Goal: Task Accomplishment & Management: Manage account settings

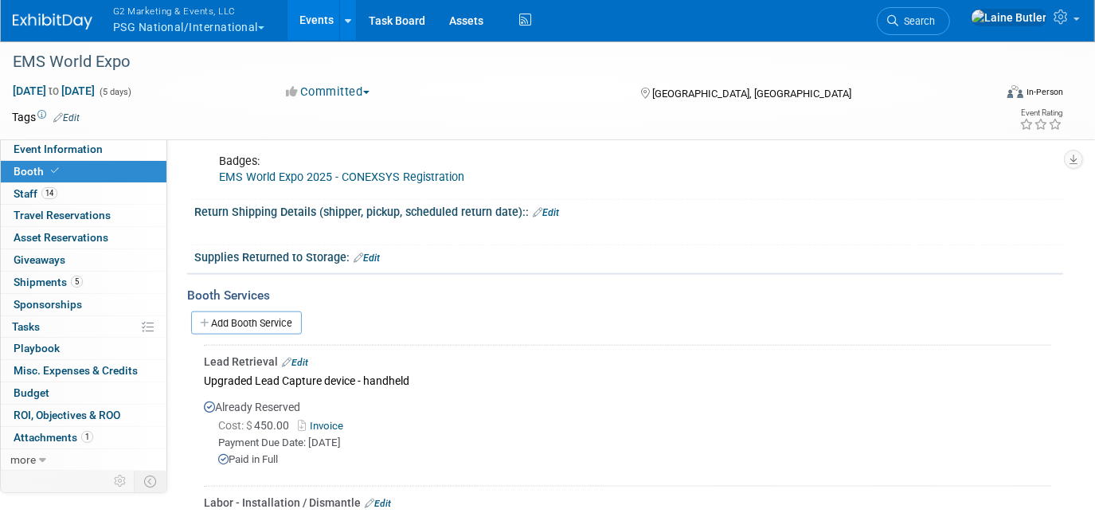
scroll to position [1166, 0]
click at [139, 23] on button "G2 Marketing & Events, LLC PSG National/International" at bounding box center [197, 20] width 173 height 41
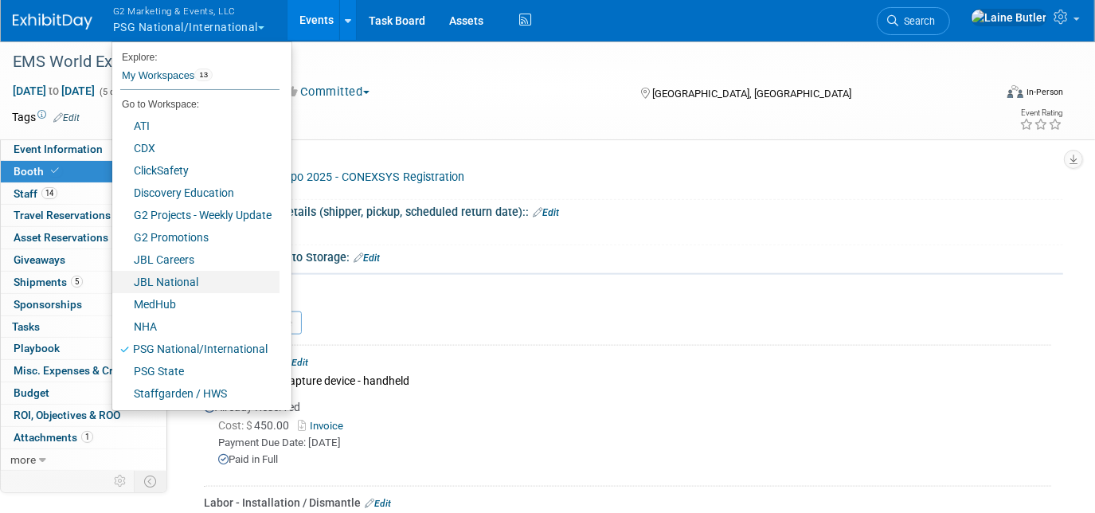
click at [210, 283] on link "JBL National" at bounding box center [195, 282] width 167 height 22
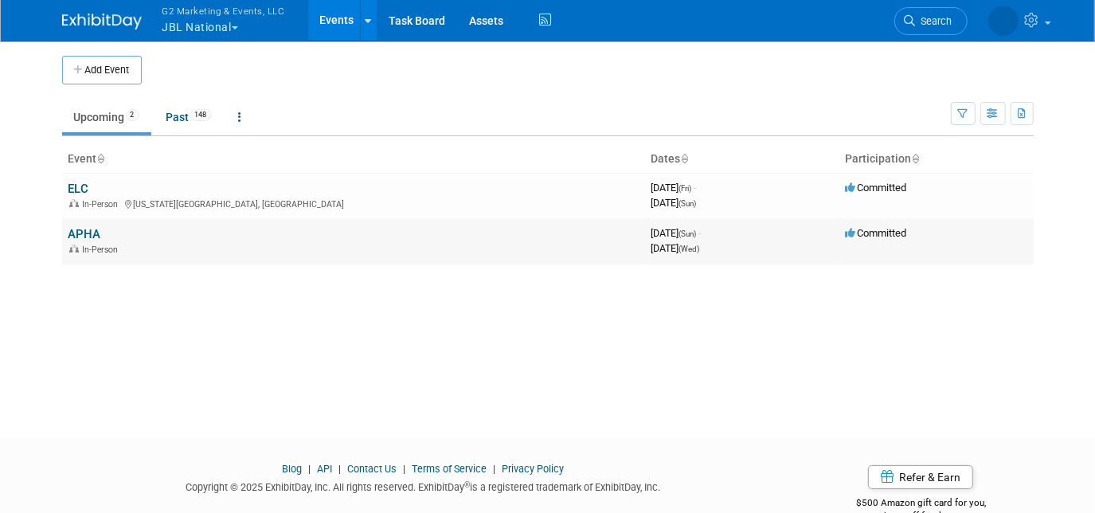
click at [89, 233] on link "APHA" at bounding box center [84, 234] width 33 height 14
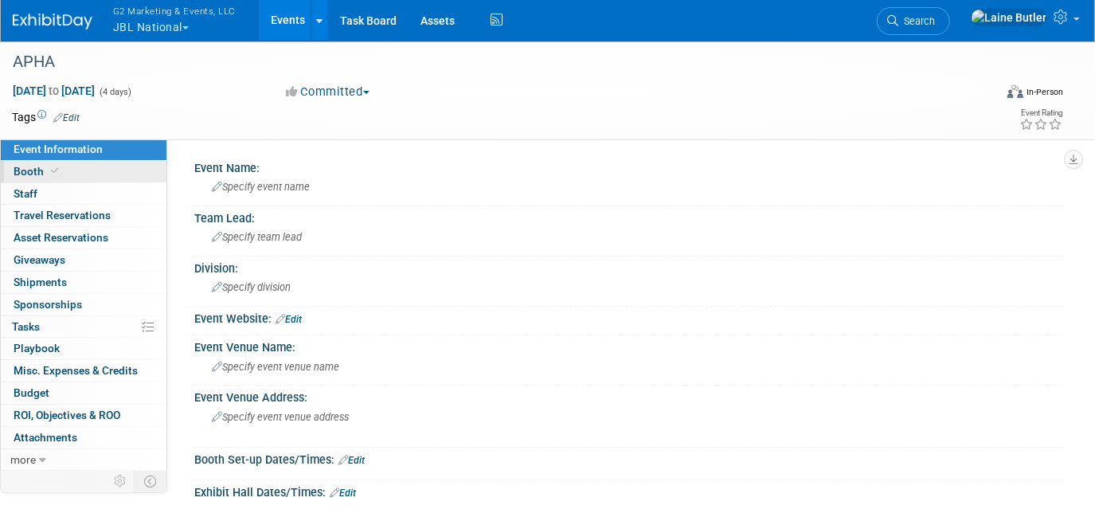
click at [61, 173] on link "Booth" at bounding box center [84, 172] width 166 height 22
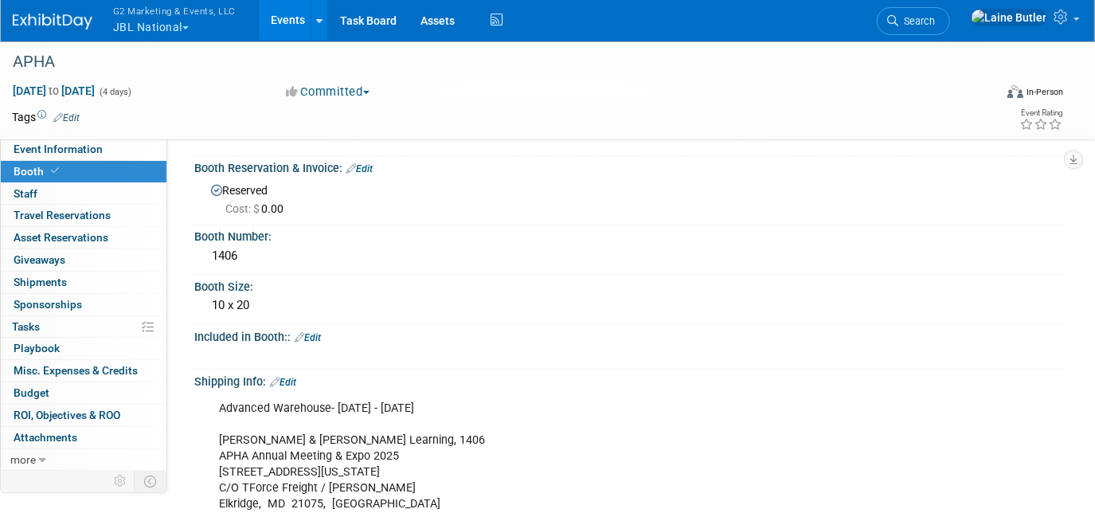
scroll to position [46, 0]
click at [312, 331] on link "Edit" at bounding box center [308, 336] width 26 height 11
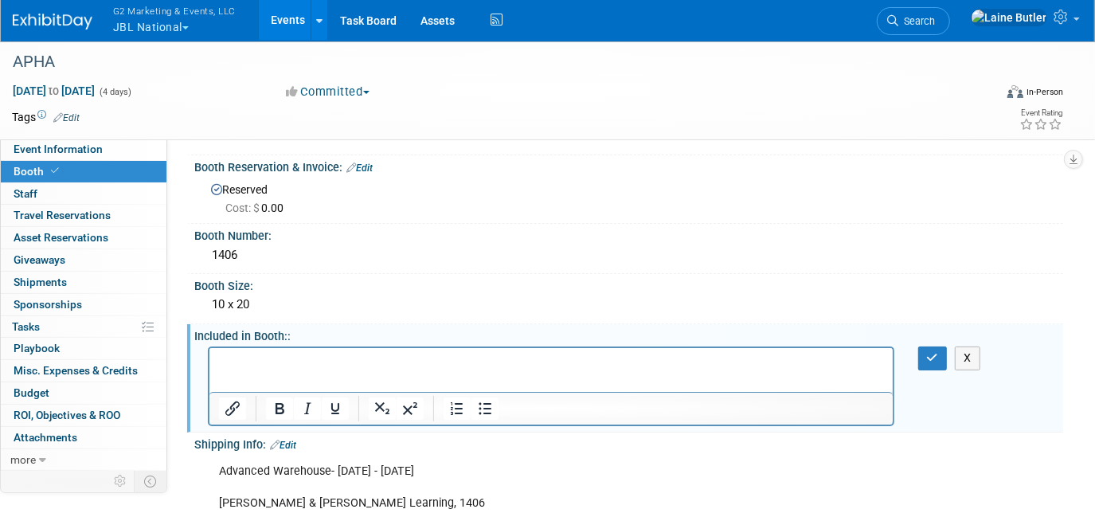
scroll to position [0, 0]
paste body "Rich Text Area. Press ALT-0 for help."
click at [328, 364] on p "Table Drapes [JBL]" at bounding box center [550, 362] width 665 height 16
click at [385, 370] on p "JBL Cardboard Bookstands" at bounding box center [550, 378] width 665 height 16
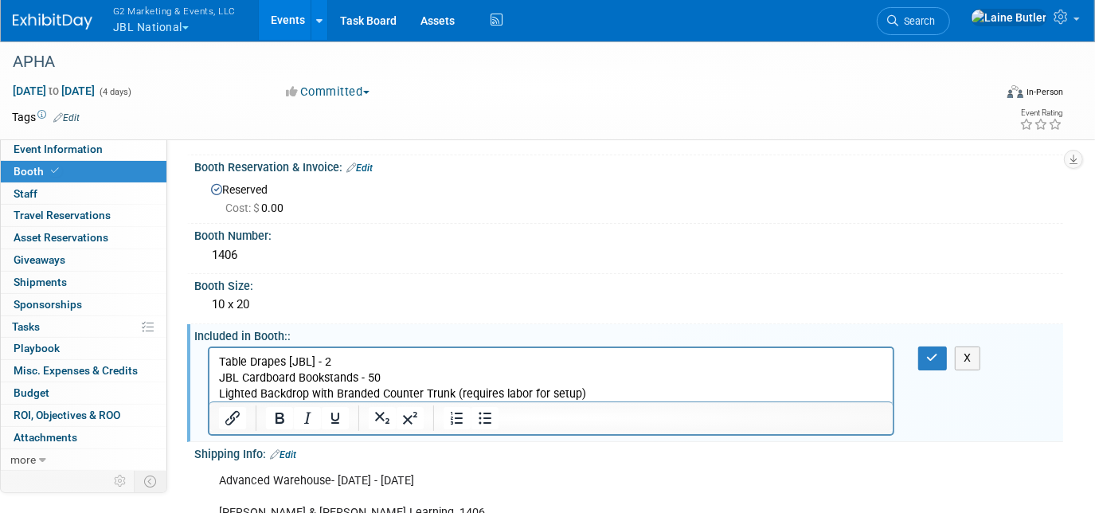
click at [659, 398] on p "Lighted Backdrop with Branded Counter Trunk (requires labor for setup)" at bounding box center [550, 394] width 665 height 16
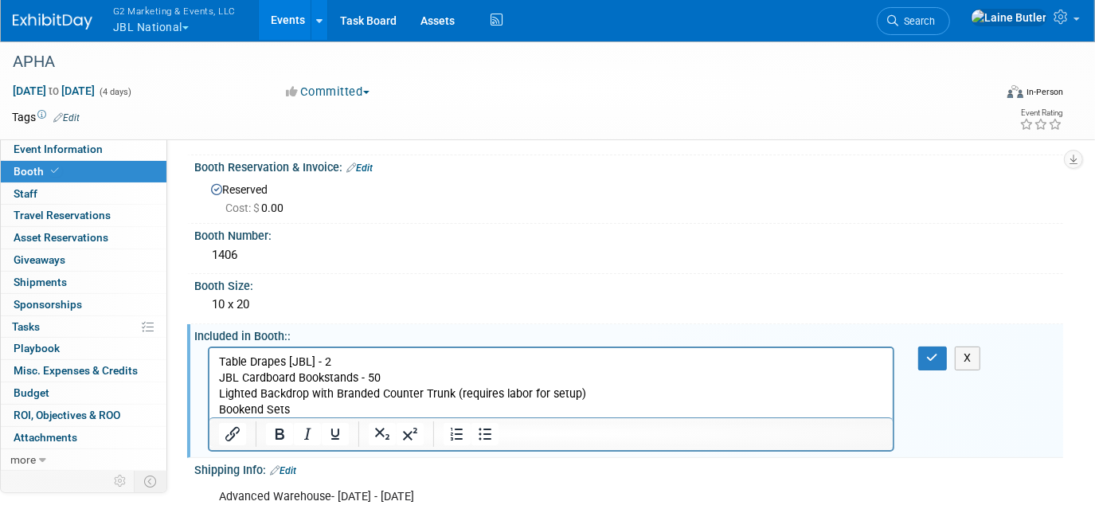
click at [328, 411] on p "Bookend Sets" at bounding box center [550, 410] width 665 height 16
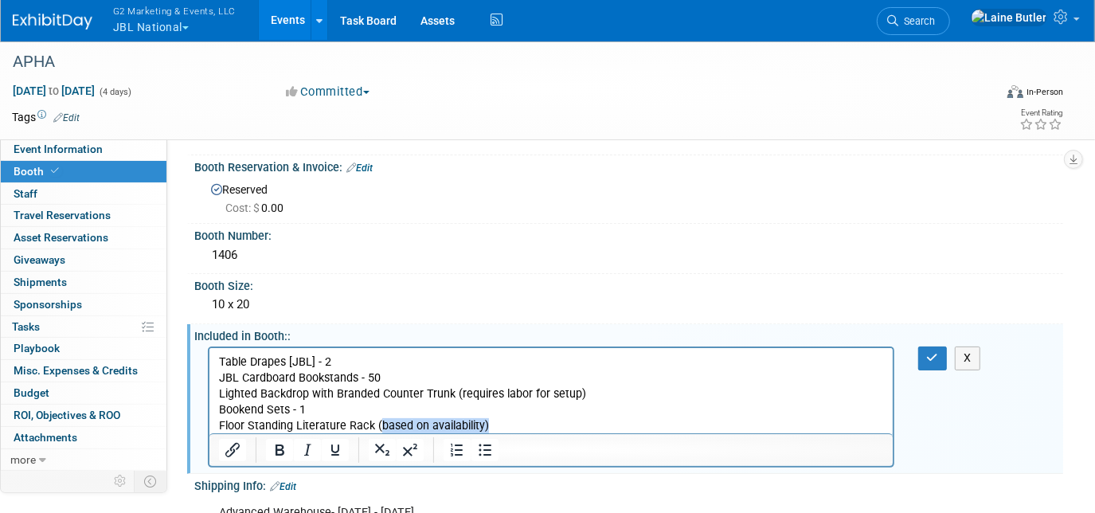
drag, startPoint x: 526, startPoint y: 423, endPoint x: 379, endPoint y: 423, distance: 147.3
click at [379, 423] on p "Floor Standing Literature Rack (based on availability)" at bounding box center [550, 426] width 665 height 16
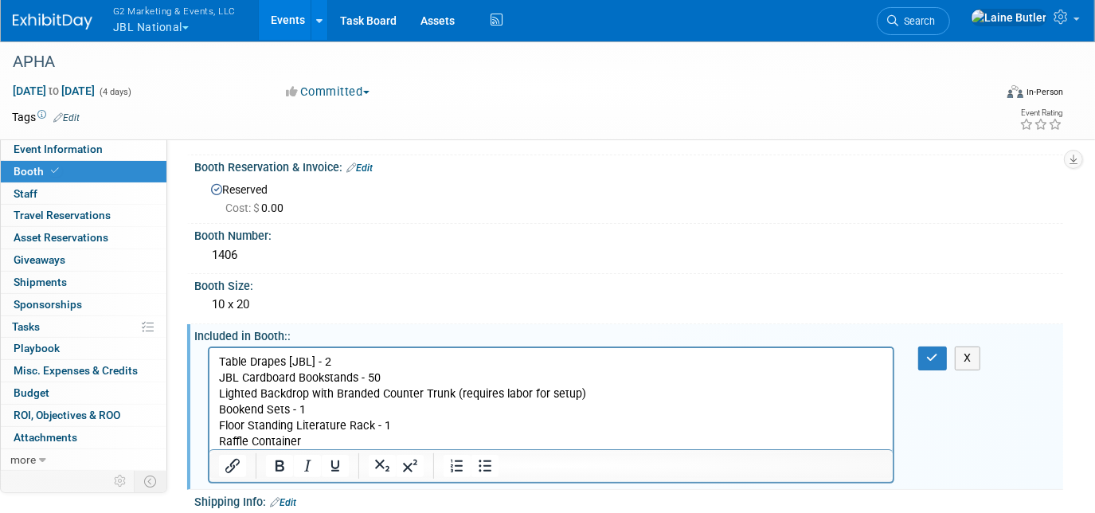
click at [333, 437] on p "Raffle Container" at bounding box center [550, 442] width 665 height 16
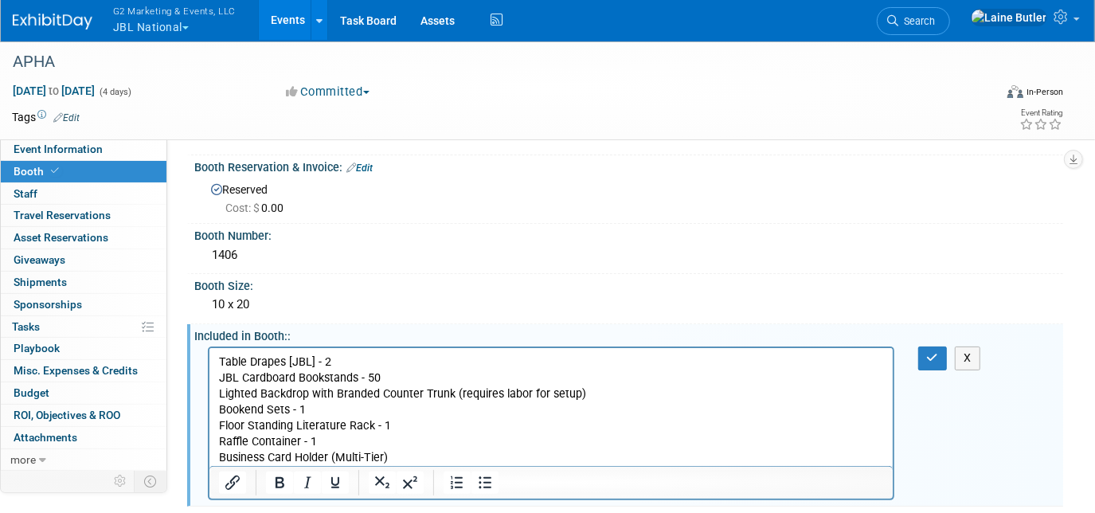
click at [399, 458] on p "Business Card Holder (Multi-Tier)" at bounding box center [550, 458] width 665 height 16
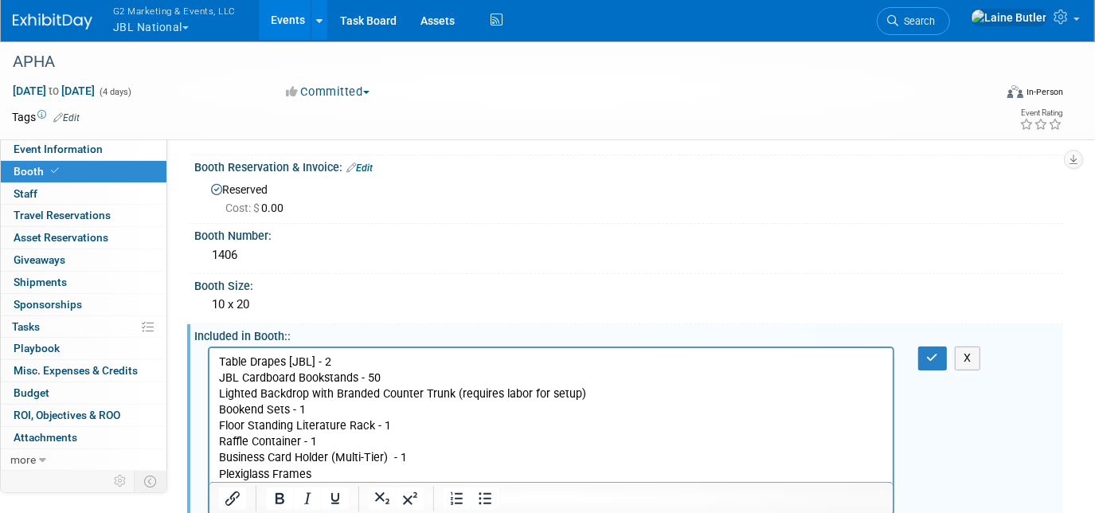
click at [356, 469] on p "Plexiglass Frames" at bounding box center [550, 475] width 665 height 16
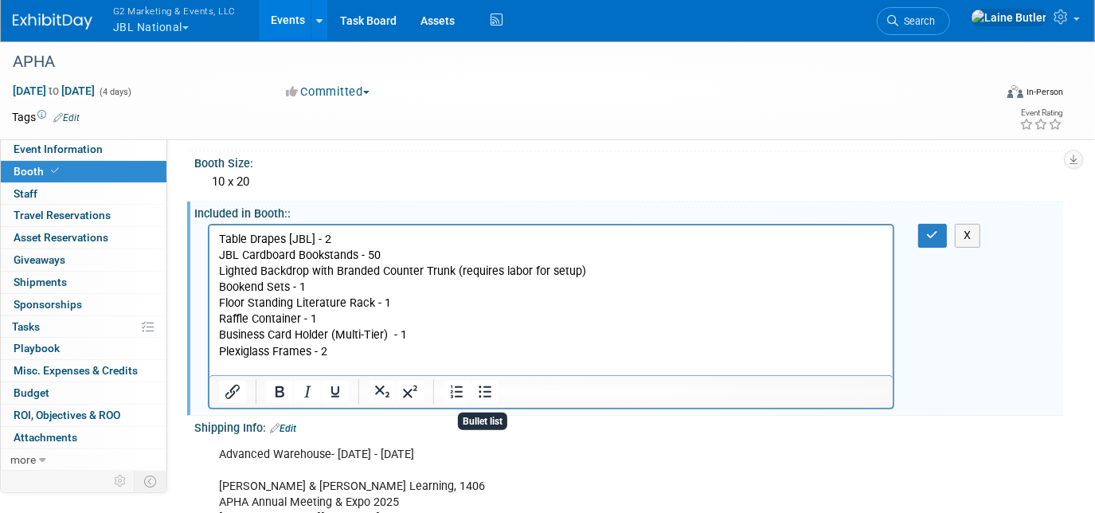
scroll to position [170, 0]
click at [315, 364] on p "JBL Pens" at bounding box center [550, 367] width 665 height 16
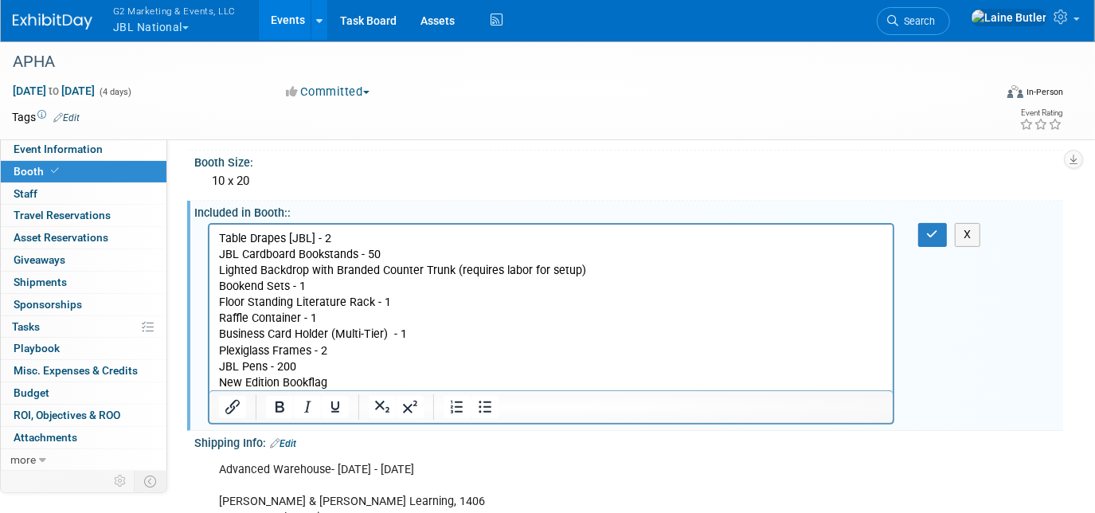
click at [340, 367] on p "JBL Pens - 200" at bounding box center [550, 367] width 665 height 16
click at [341, 381] on p "New Edition Bookflag" at bounding box center [550, 383] width 665 height 16
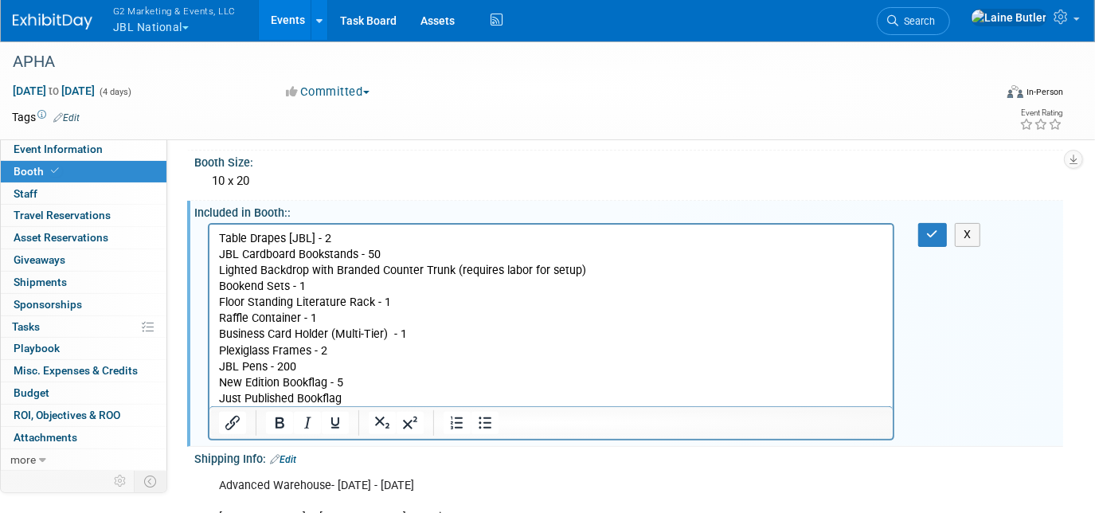
click at [381, 405] on p "Just Published Bookflag" at bounding box center [550, 399] width 665 height 16
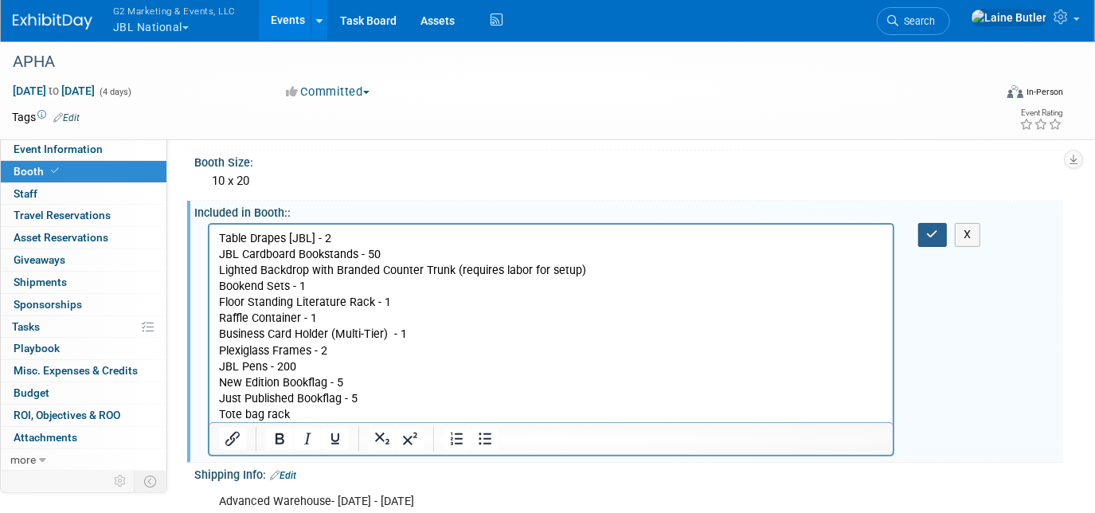
click at [938, 240] on button "button" at bounding box center [932, 234] width 29 height 23
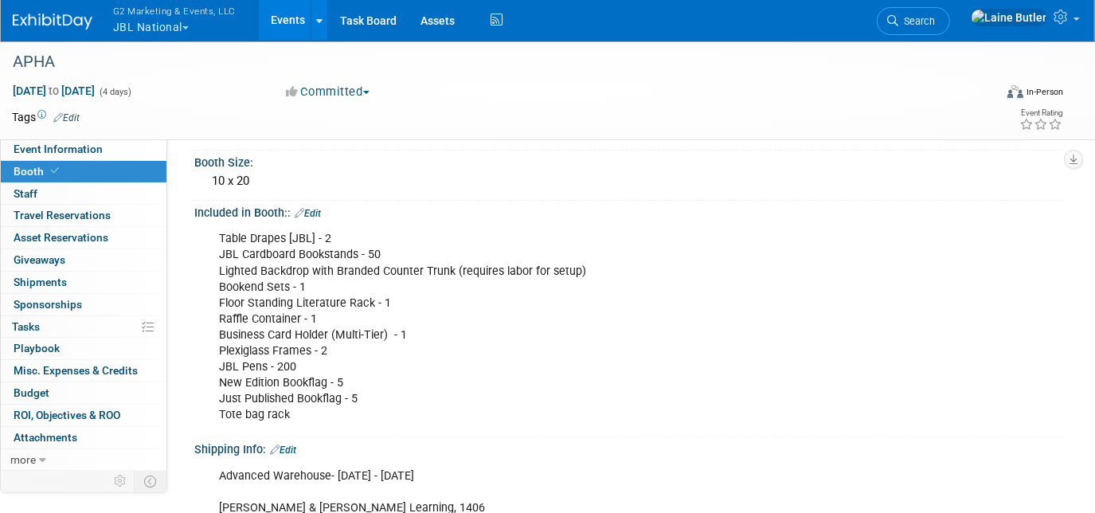
click at [319, 204] on div "Included in Booth:: Edit" at bounding box center [628, 211] width 869 height 21
click at [316, 208] on link "Edit" at bounding box center [308, 213] width 26 height 11
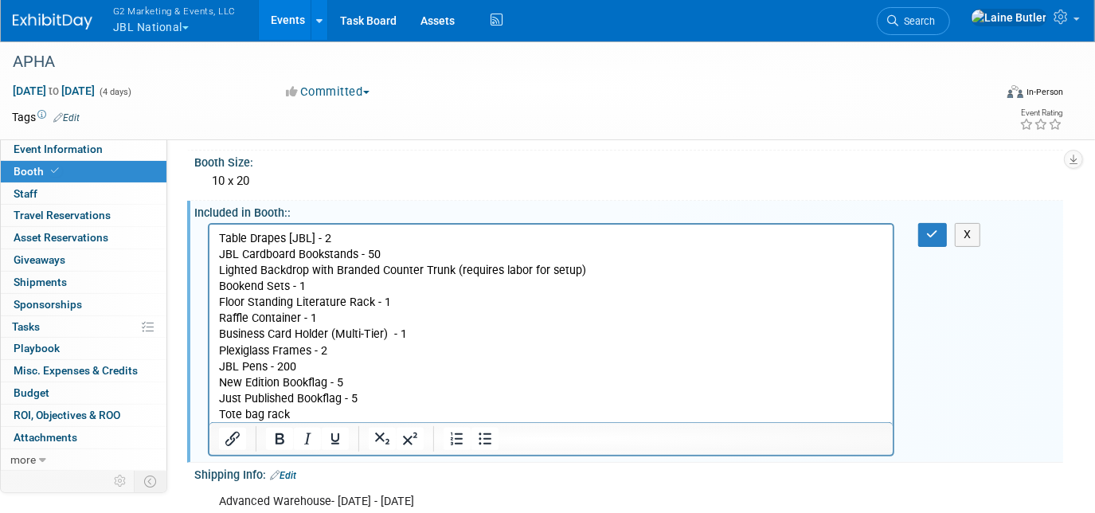
scroll to position [0, 0]
click at [334, 235] on p "Table Drapes [JBL] - 2 JBL Cardboard Bookstands - 50 Lighted Backdrop with Bran…" at bounding box center [550, 327] width 665 height 192
click at [936, 231] on icon "button" at bounding box center [933, 234] width 12 height 11
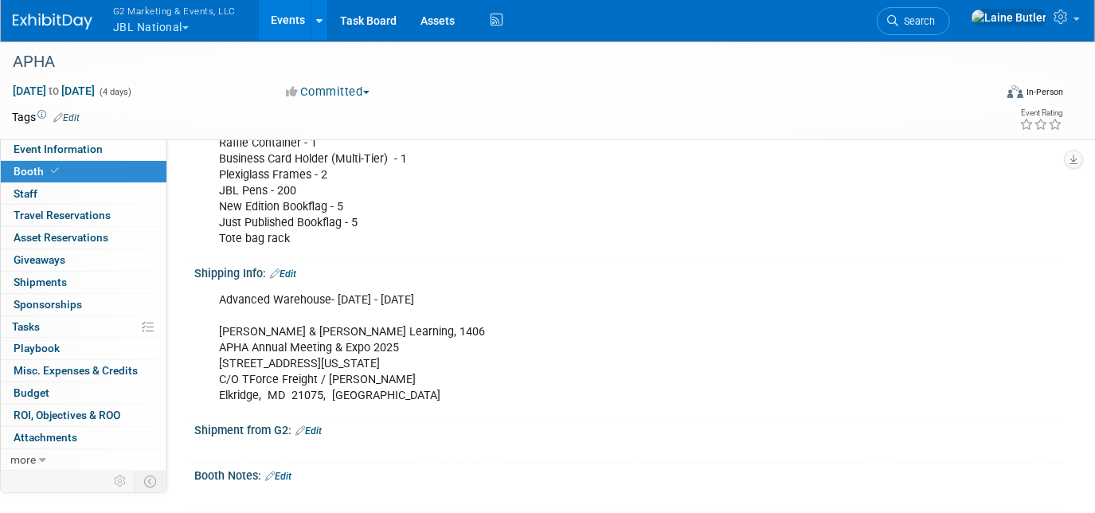
scroll to position [351, 0]
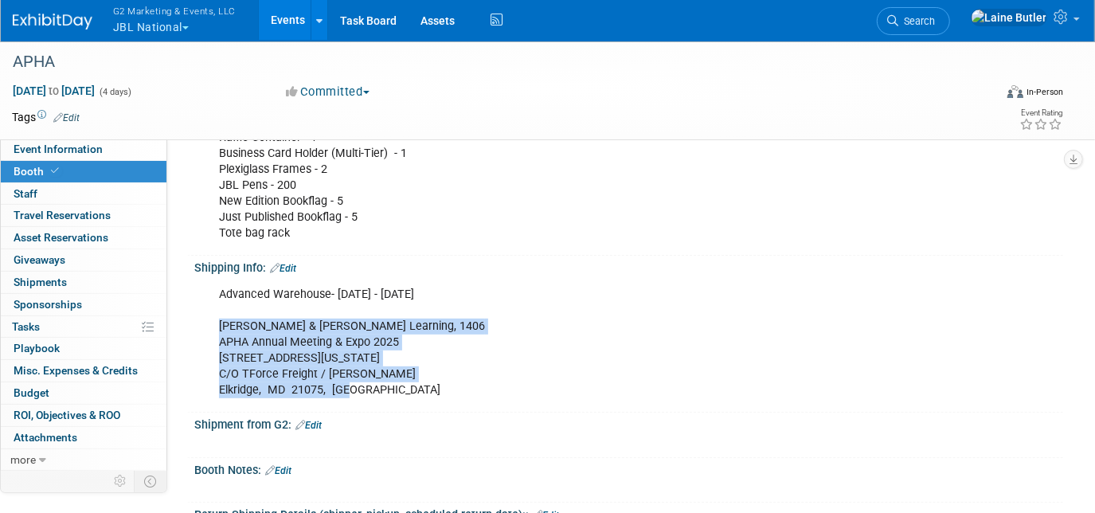
drag, startPoint x: 363, startPoint y: 390, endPoint x: 218, endPoint y: 320, distance: 161.0
click at [218, 320] on div "Advanced Warehouse- October 1st - 24th Jones & Bartlett Learning, 1406 APHA Ann…" at bounding box center [551, 343] width 687 height 128
copy div "Jones & Bartlett Learning, 1406 APHA Annual Meeting & Expo 2025 6571 Washington…"
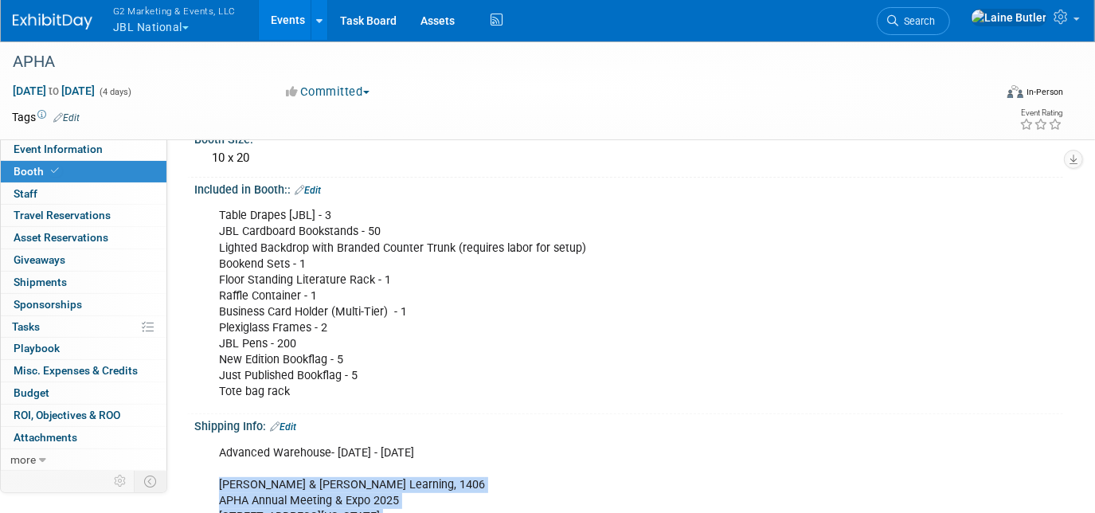
scroll to position [193, 0]
